Goal: Task Accomplishment & Management: Use online tool/utility

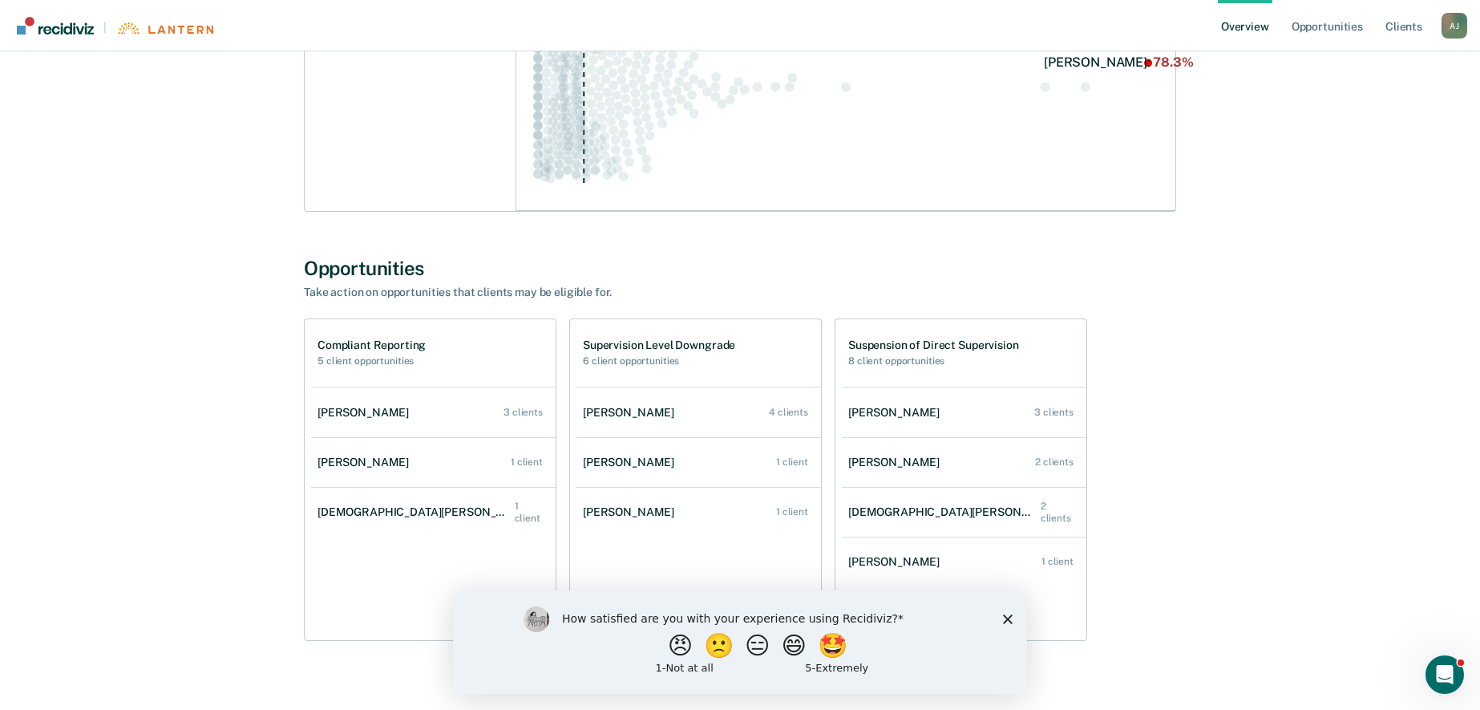
scroll to position [681, 0]
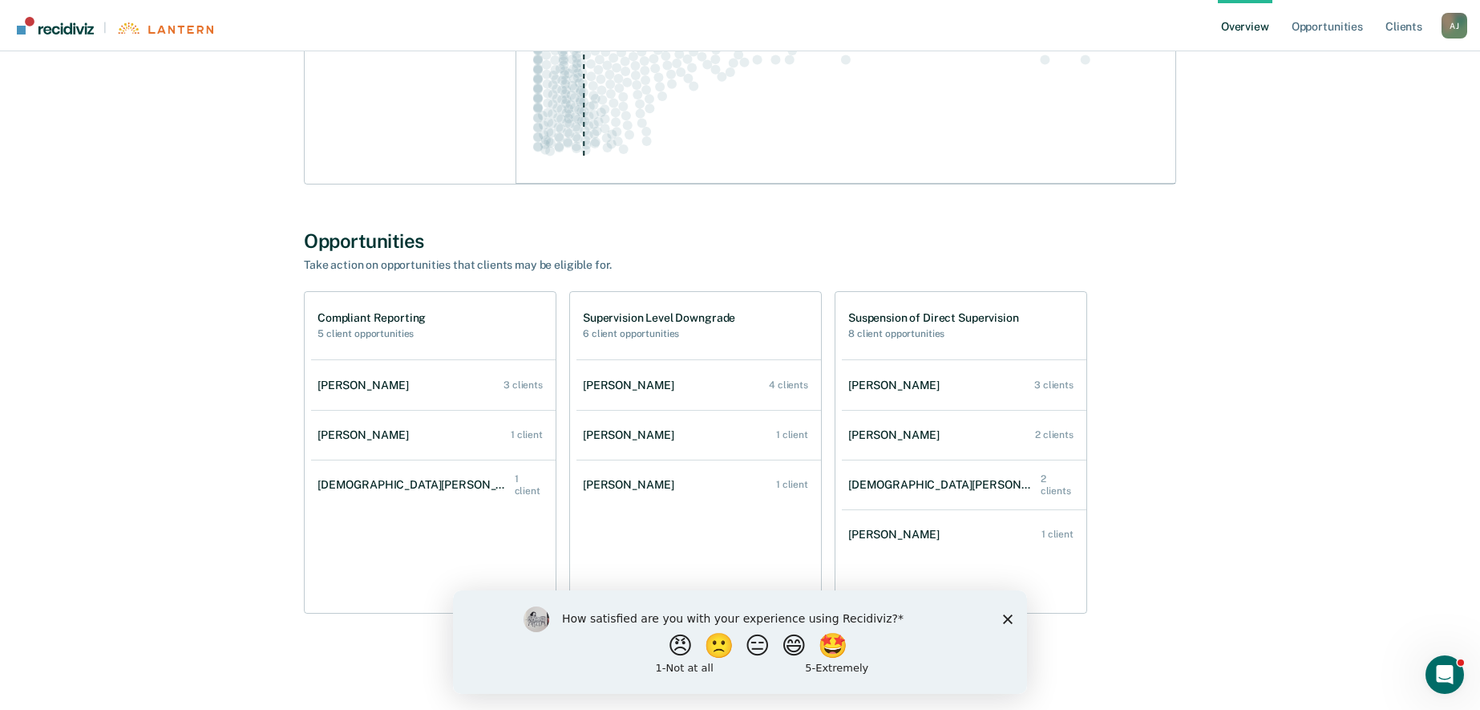
click at [1008, 617] on polygon "Close survey" at bounding box center [1008, 618] width 10 height 10
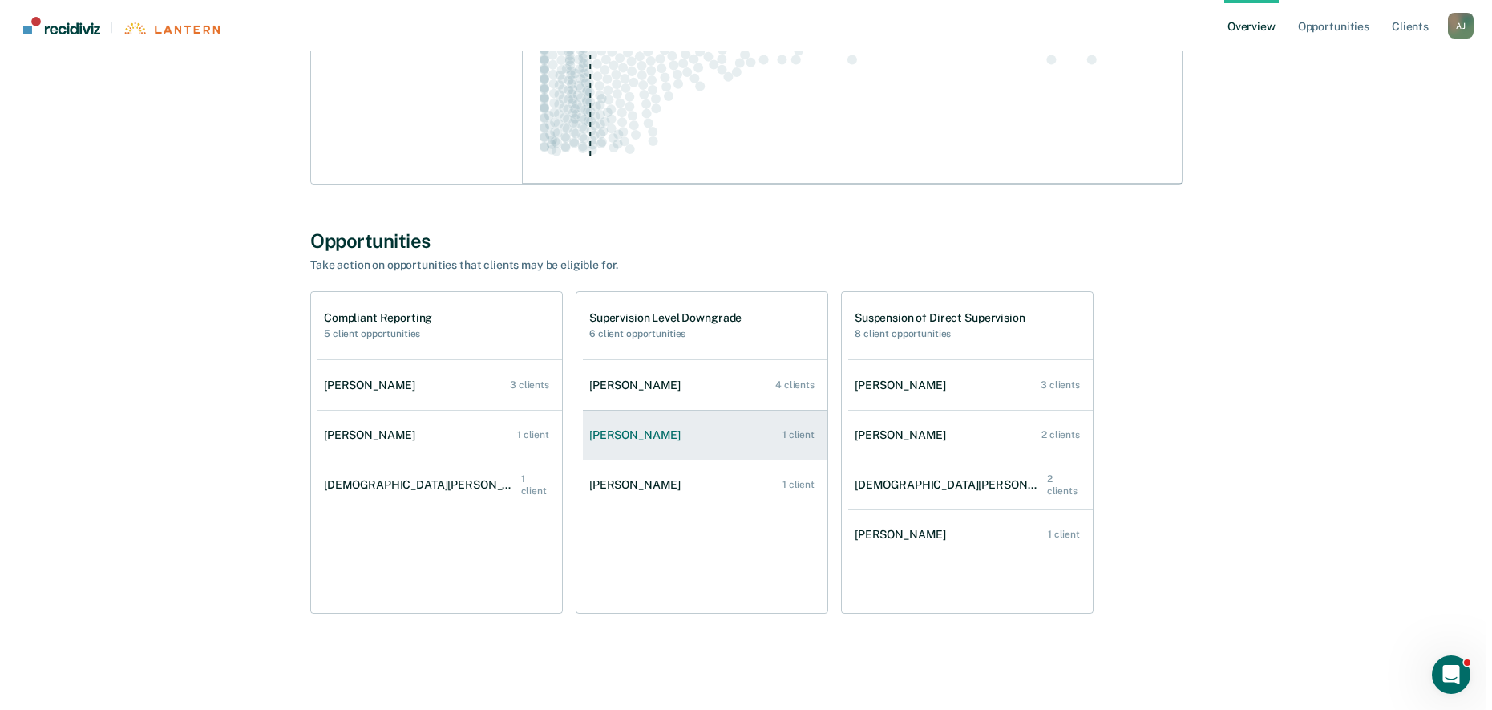
scroll to position [0, 0]
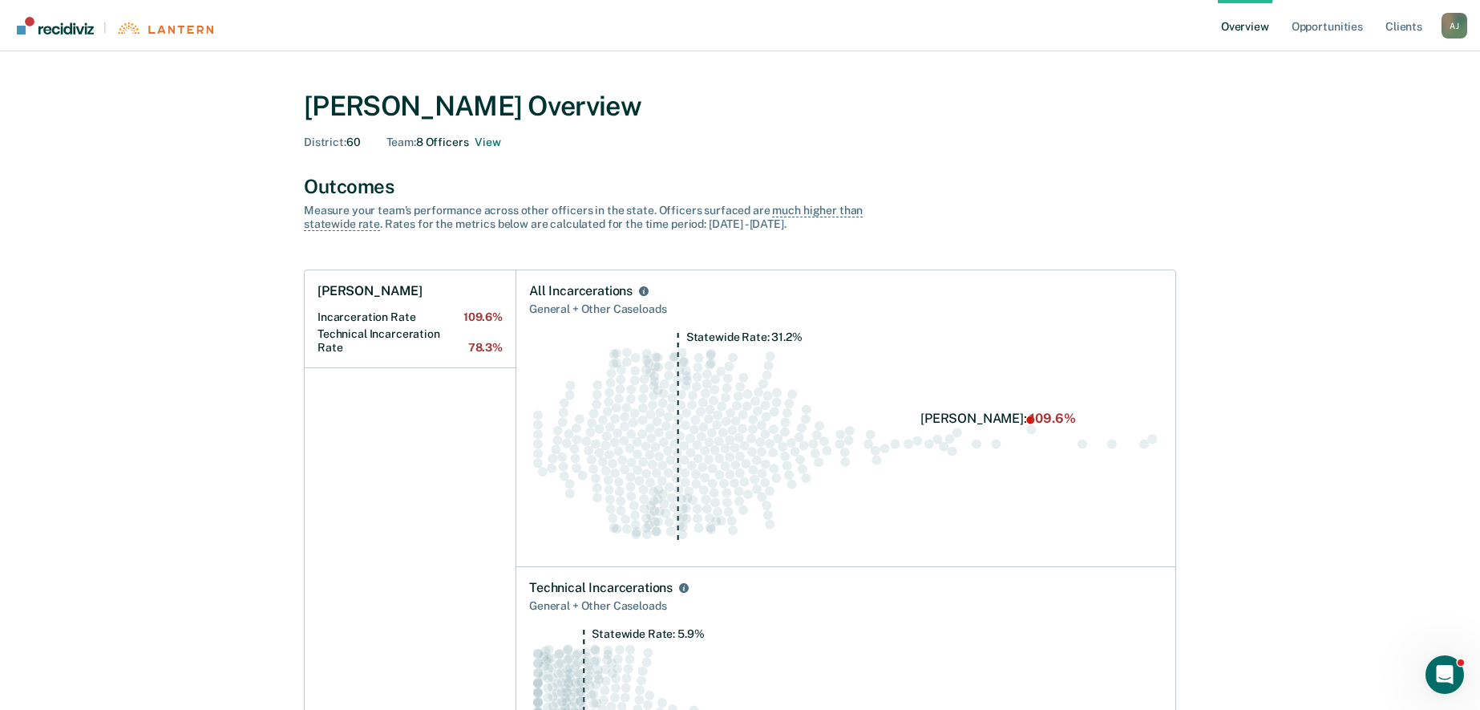
click at [1229, 22] on link "Overview" at bounding box center [1245, 25] width 55 height 51
click at [1327, 25] on link "Opportunities" at bounding box center [1328, 25] width 78 height 51
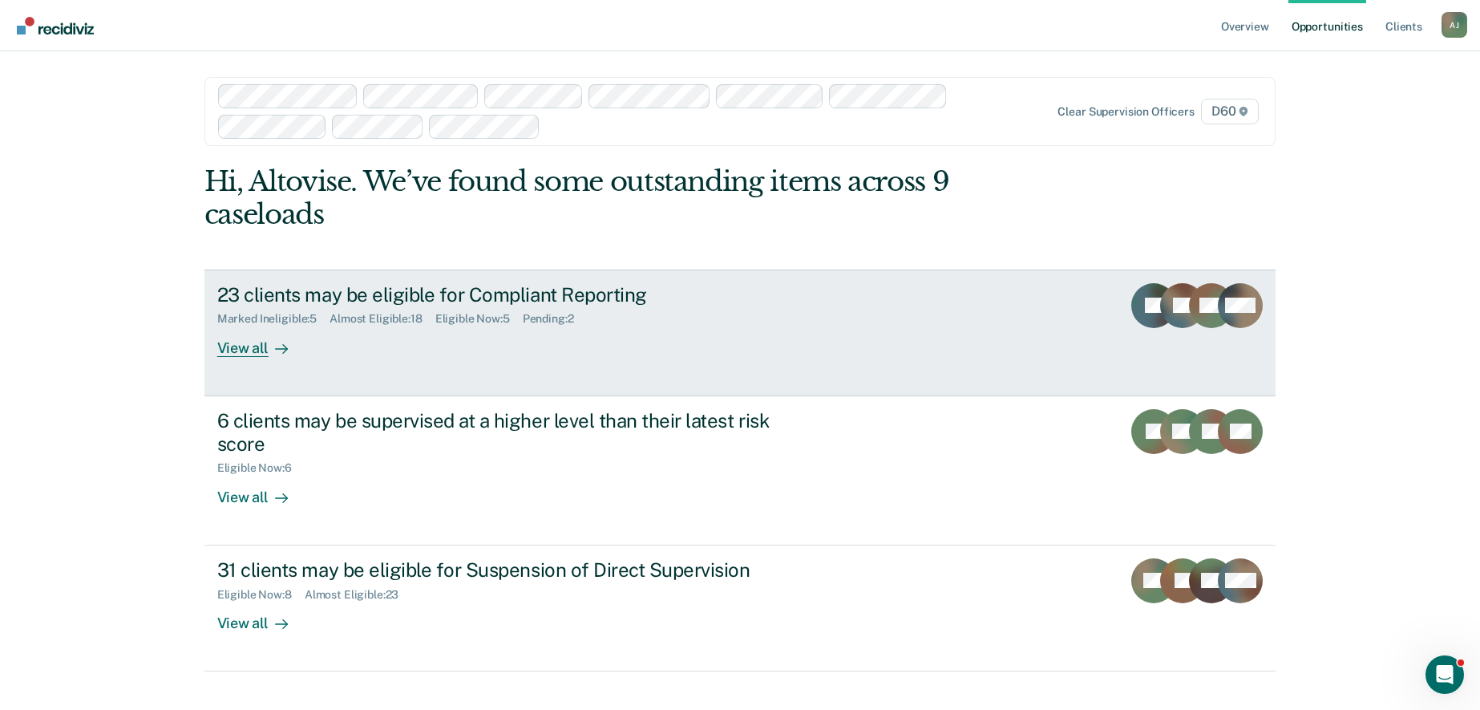
click at [248, 349] on div "View all" at bounding box center [262, 341] width 90 height 31
